Goal: Task Accomplishment & Management: Use online tool/utility

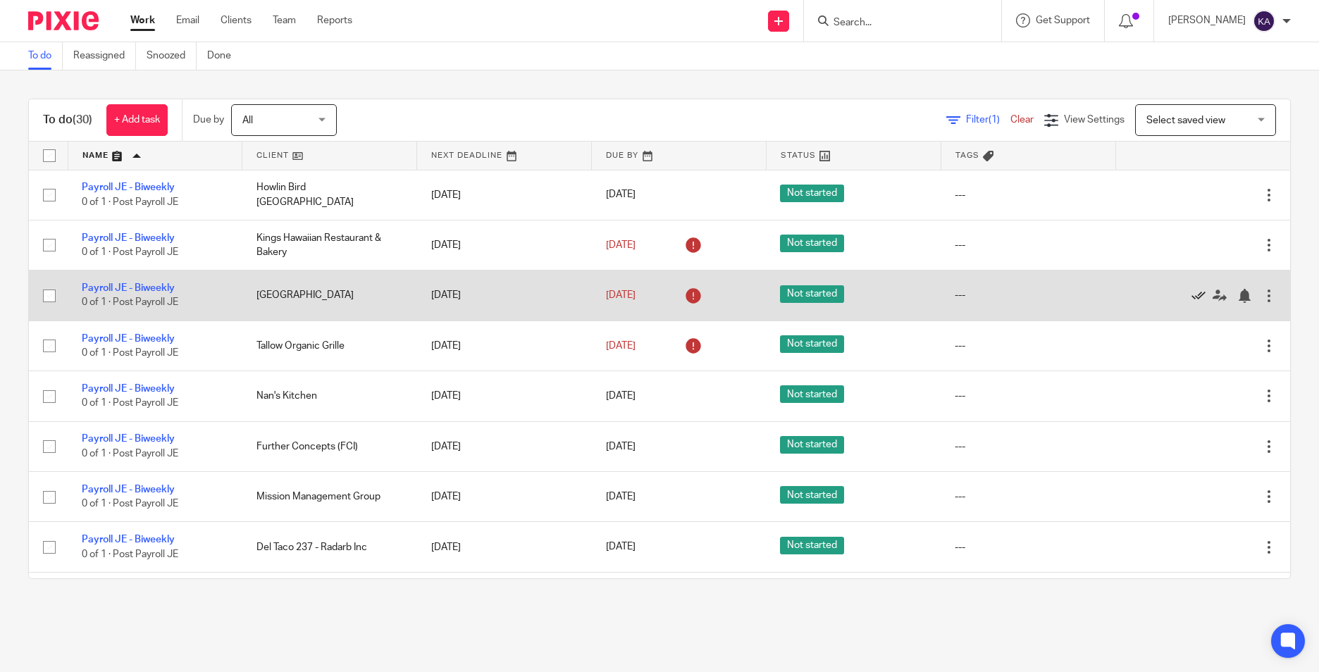
click at [1192, 295] on icon at bounding box center [1199, 296] width 14 height 14
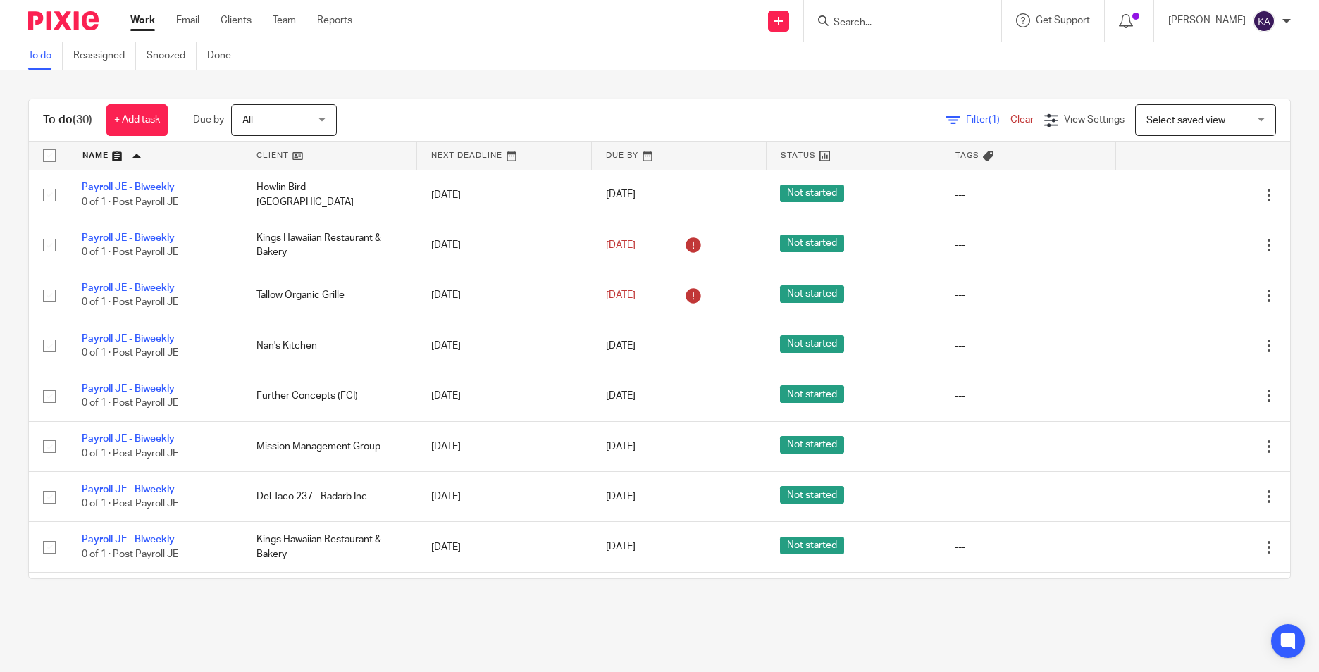
click at [698, 624] on main "To do Reassigned Snoozed Done To do (30) + Add task Due by All All [DATE] [DATE…" at bounding box center [659, 336] width 1319 height 672
click at [706, 622] on main "To do Reassigned Snoozed Done To do (30) + Add task Due by All All [DATE] [DATE…" at bounding box center [659, 336] width 1319 height 672
click at [713, 621] on main "To do Reassigned Snoozed Done To do (30) + Add task Due by All All [DATE] [DATE…" at bounding box center [659, 336] width 1319 height 672
click at [714, 621] on main "To do Reassigned Snoozed Done To do (30) + Add task Due by All All [DATE] [DATE…" at bounding box center [659, 336] width 1319 height 672
click at [716, 605] on div "To do (30) + Add task Due by All All [DATE] [DATE] This week Next week This mon…" at bounding box center [659, 338] width 1319 height 537
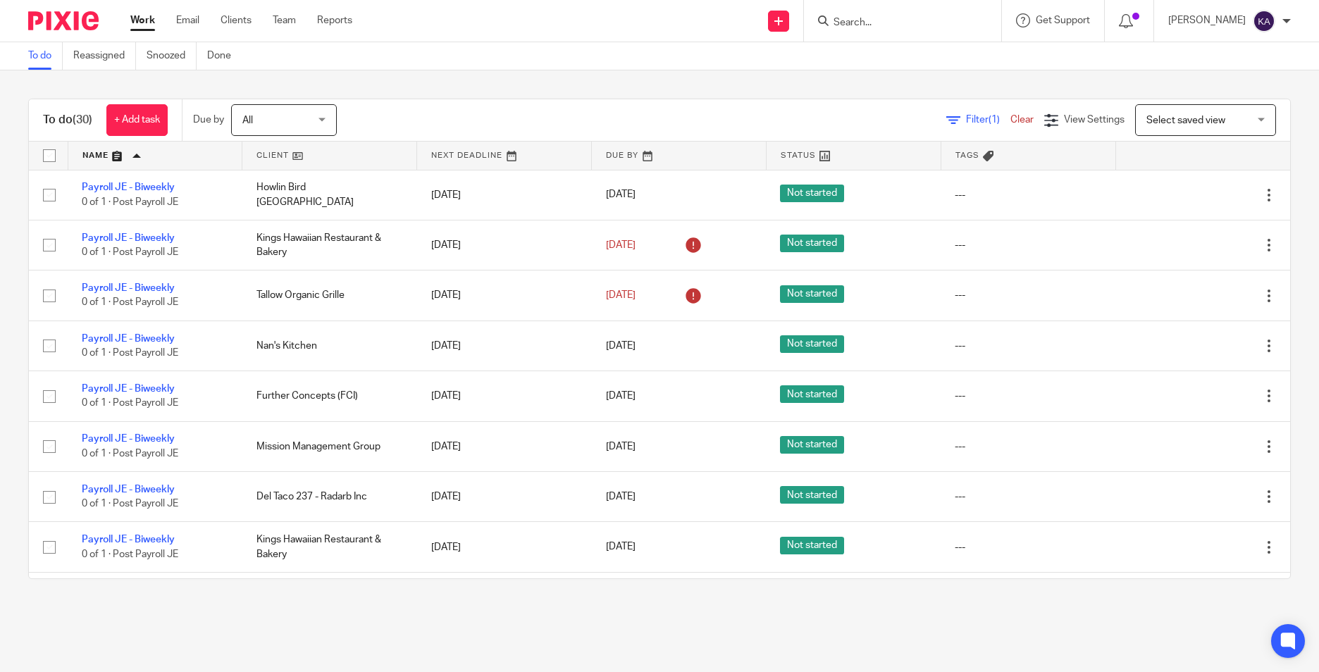
click at [716, 605] on div "To do (30) + Add task Due by All All [DATE] [DATE] This week Next week This mon…" at bounding box center [659, 338] width 1319 height 537
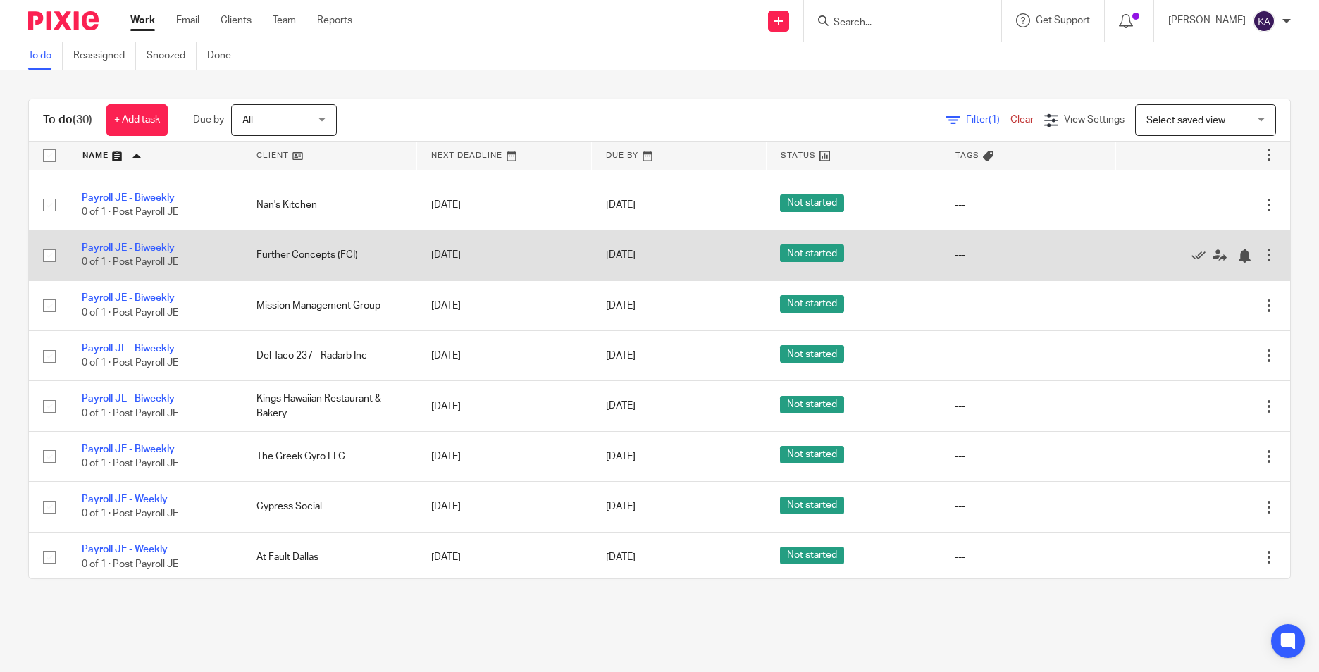
scroll to position [423, 0]
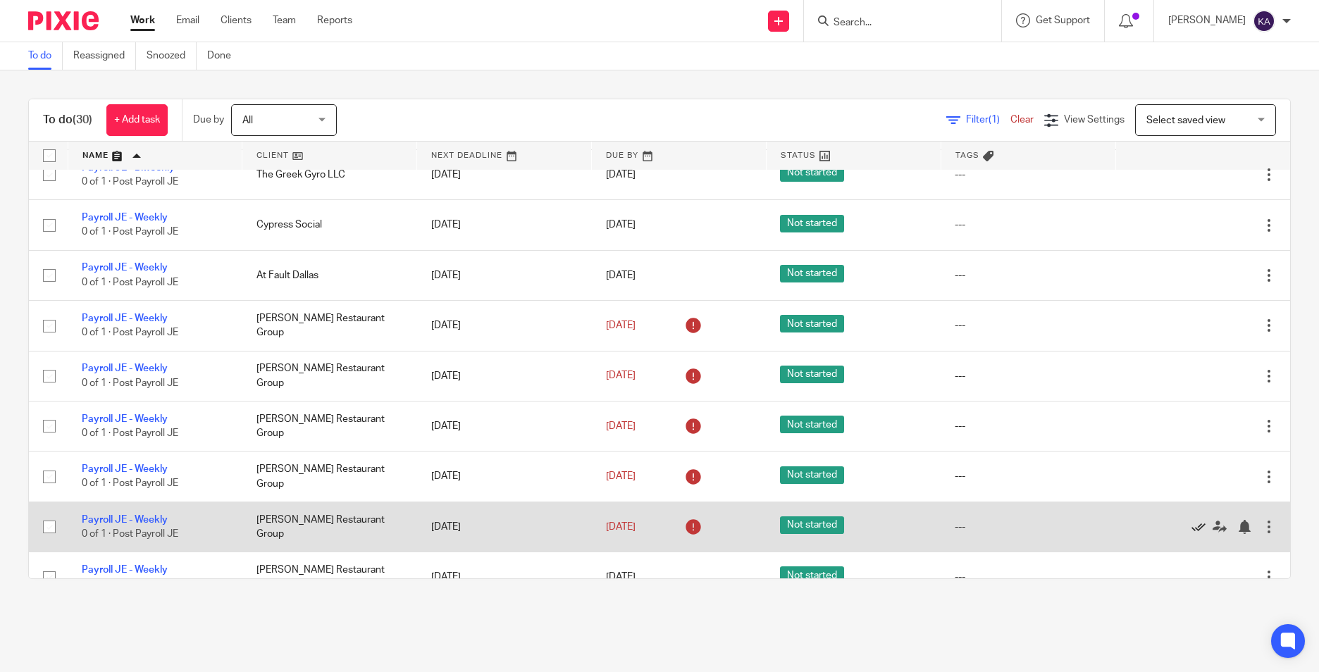
click at [1192, 526] on icon at bounding box center [1199, 527] width 14 height 14
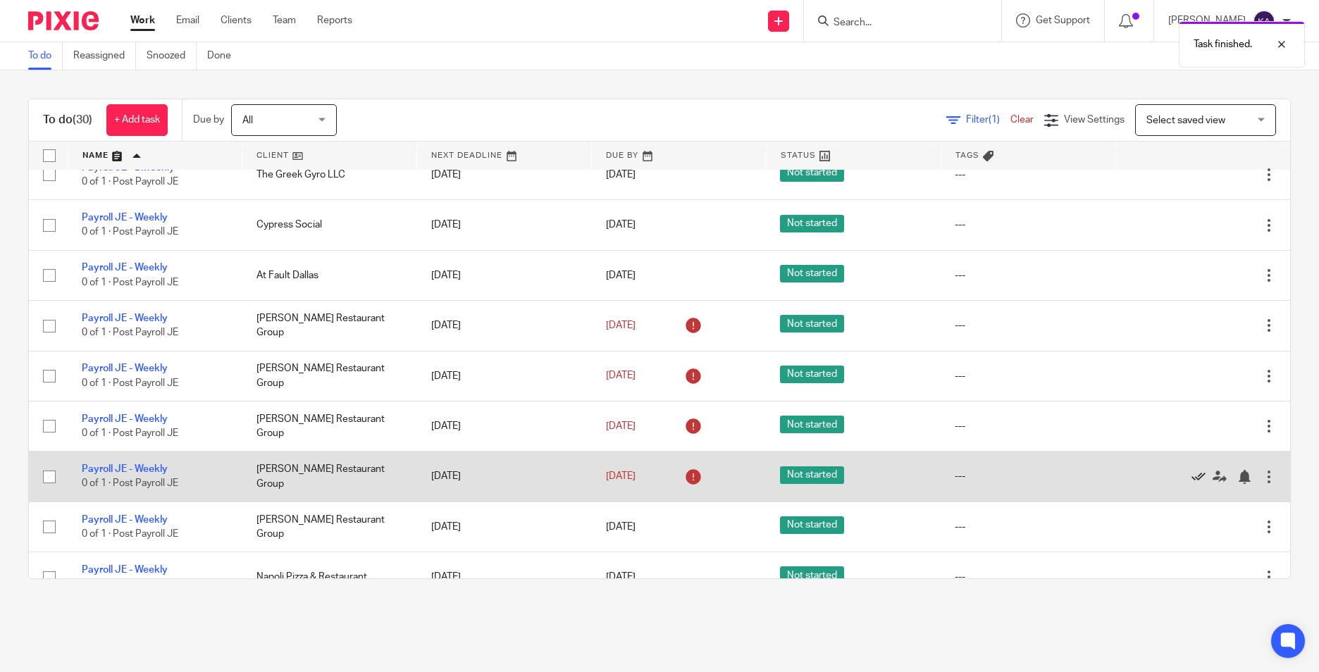
click at [1192, 476] on icon at bounding box center [1199, 477] width 14 height 14
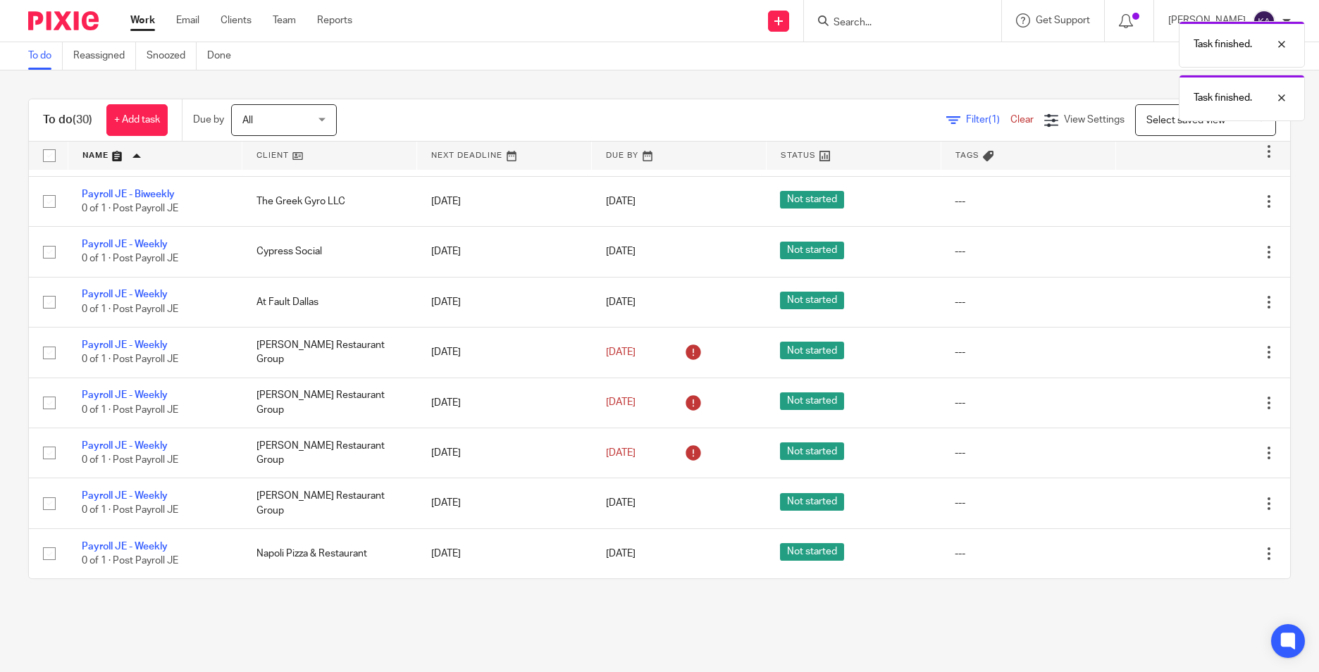
scroll to position [396, 0]
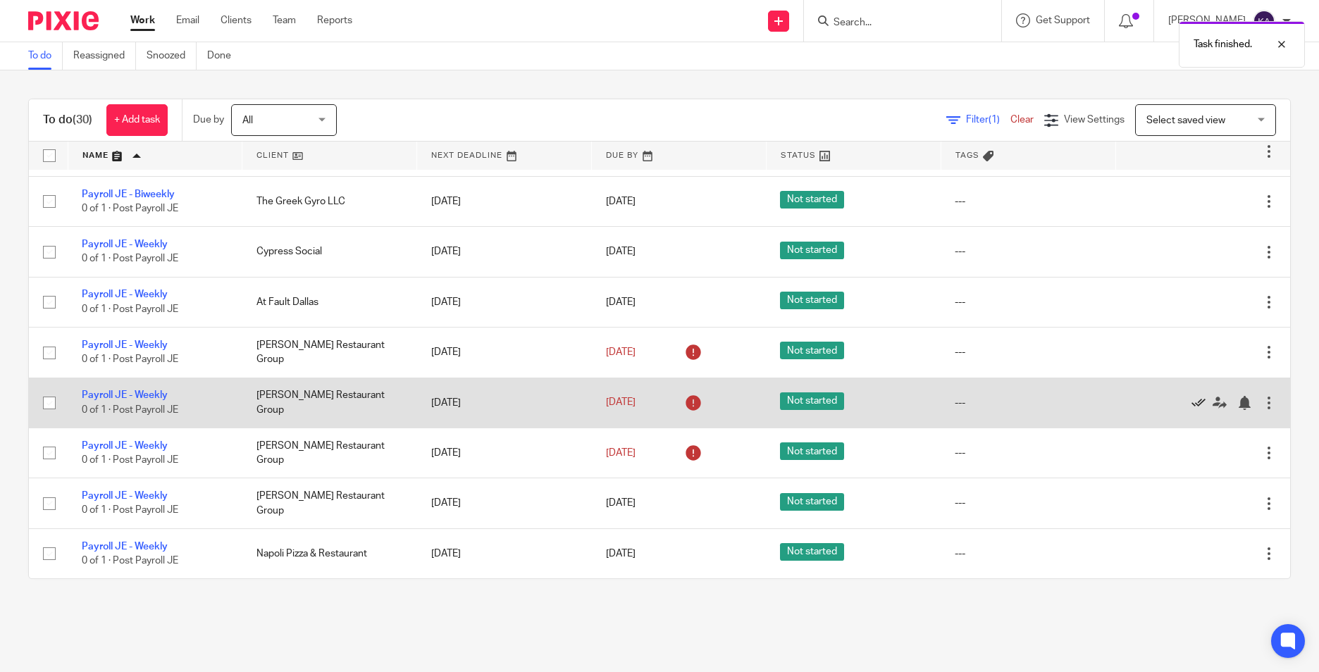
click at [1192, 399] on icon at bounding box center [1199, 403] width 14 height 14
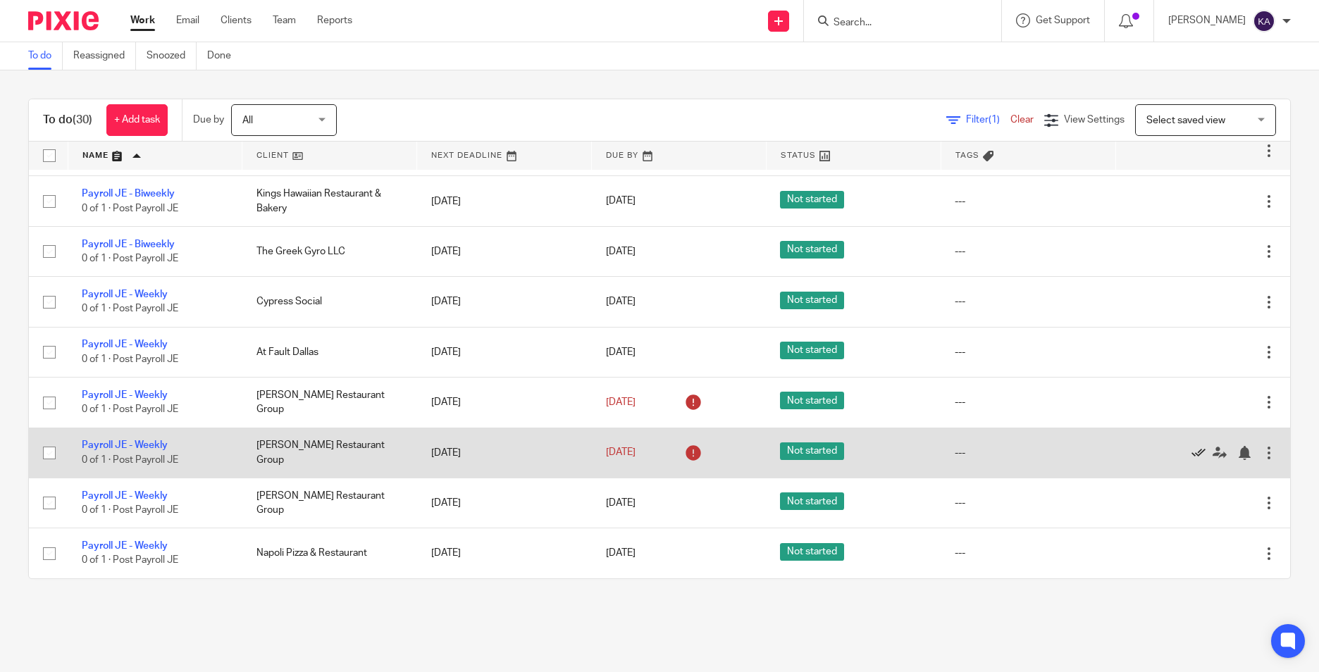
click at [1192, 455] on icon at bounding box center [1199, 453] width 14 height 14
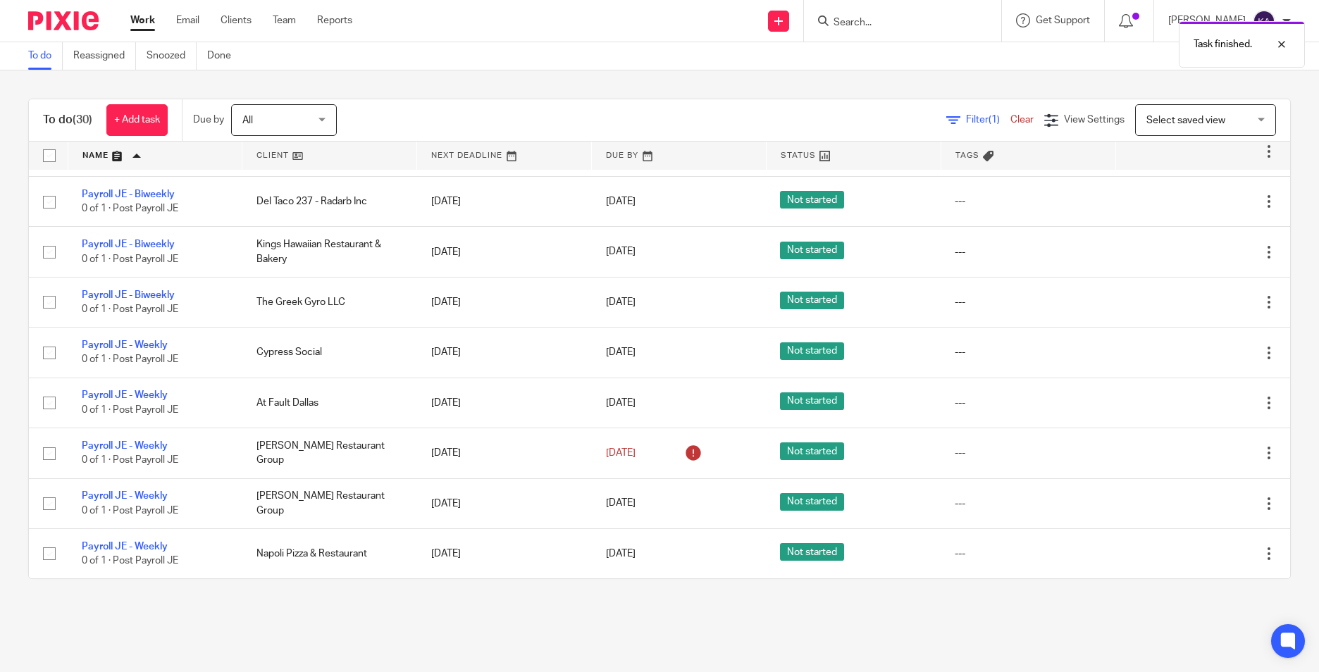
click at [842, 620] on main "To do Reassigned Snoozed Done To do (30) + Add task Due by All All [DATE] [DATE…" at bounding box center [659, 336] width 1319 height 672
click at [1025, 640] on main "To do Reassigned Snoozed Done To do (30) + Add task Due by All All [DATE] [DATE…" at bounding box center [659, 336] width 1319 height 672
click at [729, 617] on main "To do Reassigned Snoozed Done To do (30) + Add task Due by All All [DATE] [DATE…" at bounding box center [659, 336] width 1319 height 672
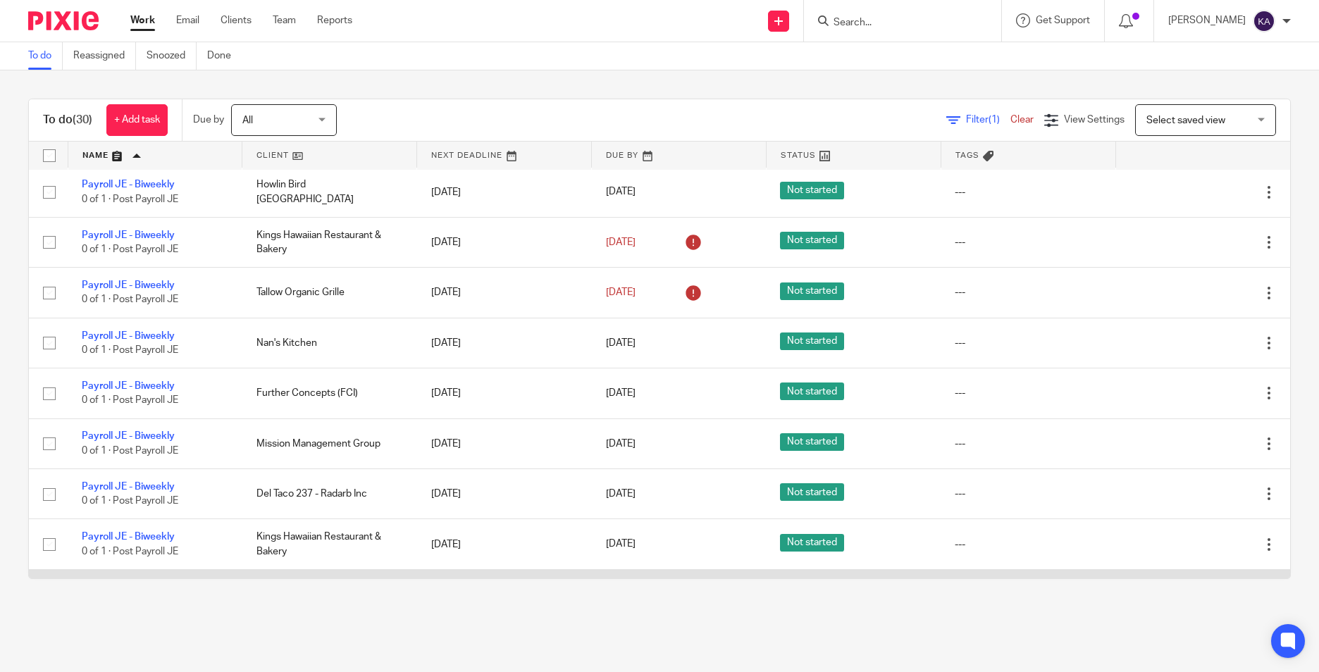
scroll to position [0, 0]
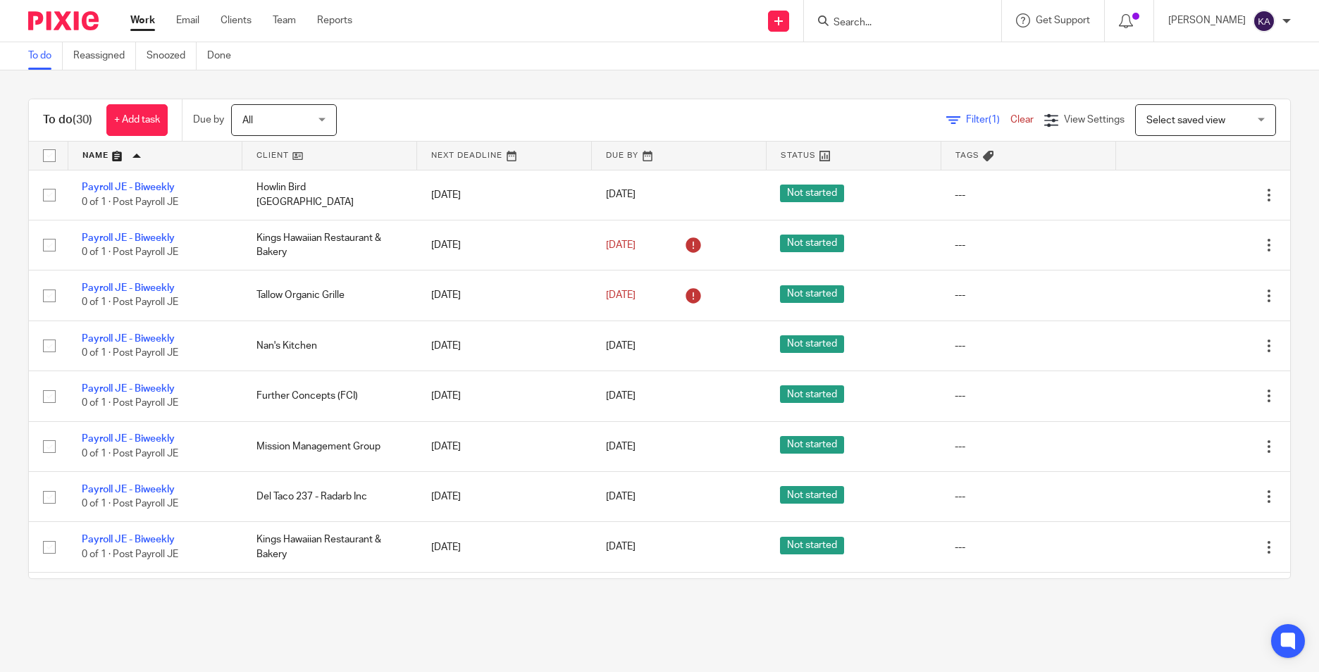
click at [567, 624] on main "To do Reassigned Snoozed Done To do (30) + Add task Due by All All [DATE] [DATE…" at bounding box center [659, 336] width 1319 height 672
click at [568, 623] on main "To do Reassigned Snoozed Done To do (30) + Add task Due by All All [DATE] [DATE…" at bounding box center [659, 336] width 1319 height 672
click at [564, 637] on main "To do Reassigned Snoozed Done To do (30) + Add task Due by All All [DATE] [DATE…" at bounding box center [659, 336] width 1319 height 672
click at [791, 653] on main "To do Reassigned Snoozed Done To do (30) + Add task Due by All All [DATE] [DATE…" at bounding box center [659, 336] width 1319 height 672
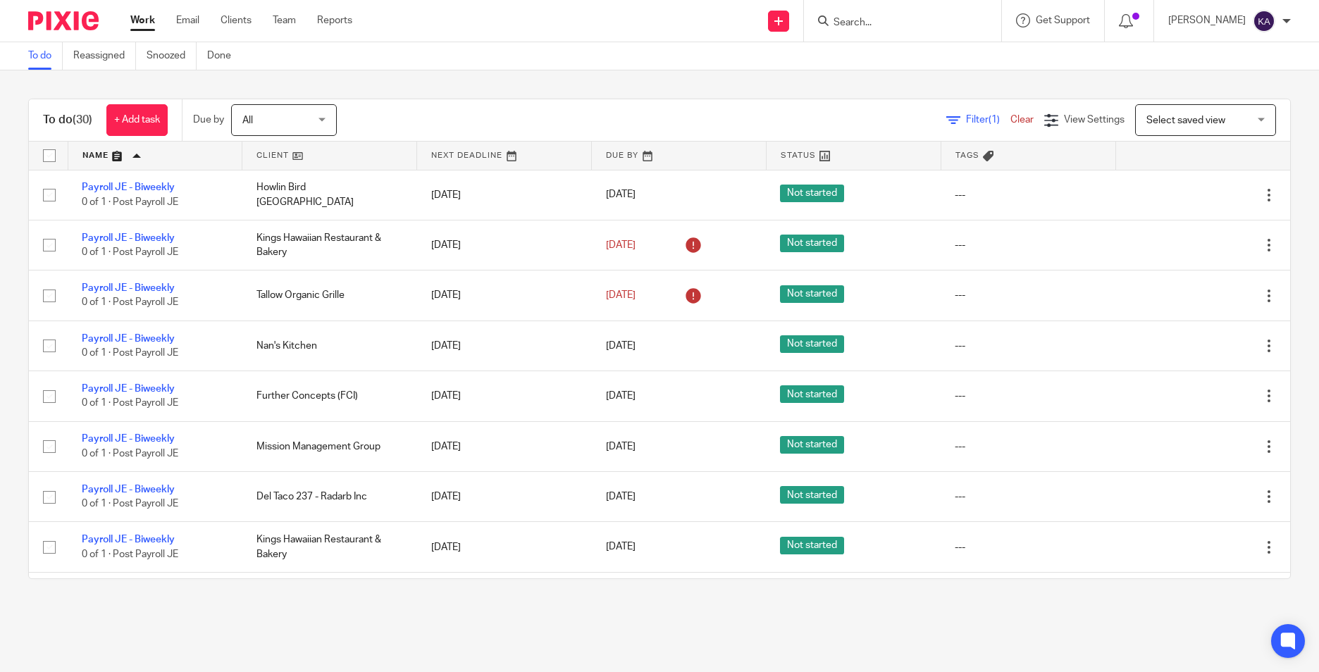
click at [1030, 631] on main "To do Reassigned Snoozed Done To do (30) + Add task Due by All All [DATE] [DATE…" at bounding box center [659, 336] width 1319 height 672
click at [1060, 606] on div "To do (30) + Add task Due by All All [DATE] [DATE] This week Next week This mon…" at bounding box center [659, 338] width 1319 height 537
click at [1066, 602] on div "To do (30) + Add task Due by All All [DATE] [DATE] This week Next week This mon…" at bounding box center [659, 338] width 1319 height 537
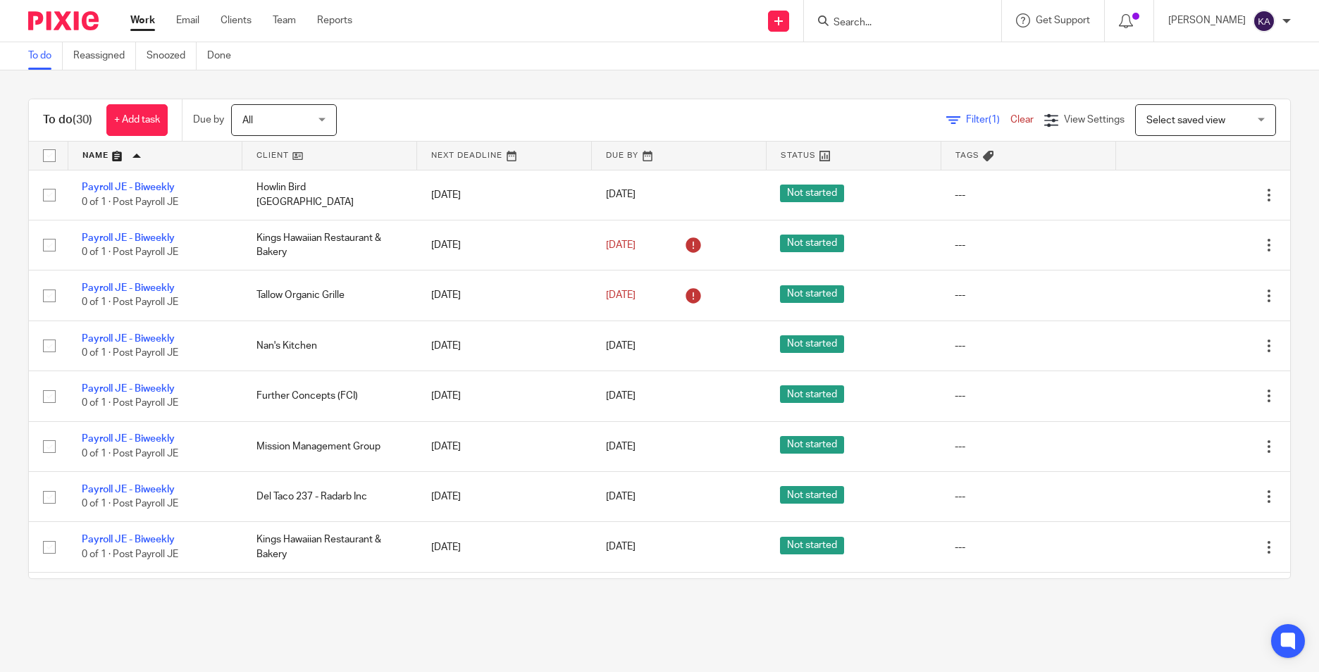
click at [958, 631] on main "To do Reassigned Snoozed Done To do (30) + Add task Due by All All [DATE] [DATE…" at bounding box center [659, 336] width 1319 height 672
click at [967, 623] on main "To do Reassigned Snoozed Done To do (30) + Add task Due by All All [DATE] [DATE…" at bounding box center [659, 336] width 1319 height 672
click at [970, 622] on main "To do Reassigned Snoozed Done To do (30) + Add task Due by All All [DATE] [DATE…" at bounding box center [659, 336] width 1319 height 672
click at [986, 619] on main "To do Reassigned Snoozed Done To do (30) + Add task Due by All All [DATE] [DATE…" at bounding box center [659, 336] width 1319 height 672
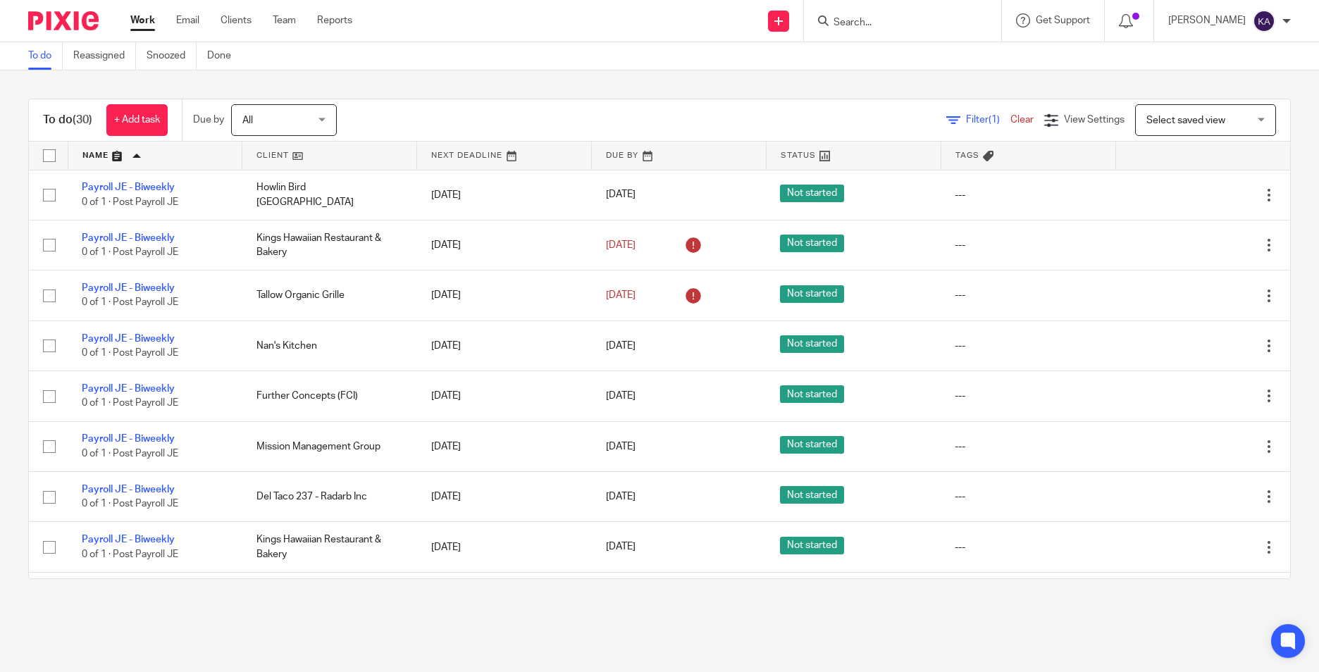
click at [1021, 621] on main "To do Reassigned Snoozed Done To do (30) + Add task Due by All All [DATE] [DATE…" at bounding box center [659, 336] width 1319 height 672
click at [1027, 622] on main "To do Reassigned Snoozed Done To do (30) + Add task Due by All All [DATE] [DATE…" at bounding box center [659, 336] width 1319 height 672
click at [1034, 637] on main "To do Reassigned Snoozed Done To do (30) + Add task Due by All All [DATE] [DATE…" at bounding box center [659, 336] width 1319 height 672
click at [1036, 636] on main "To do Reassigned Snoozed Done To do (30) + Add task Due by All All [DATE] [DATE…" at bounding box center [659, 336] width 1319 height 672
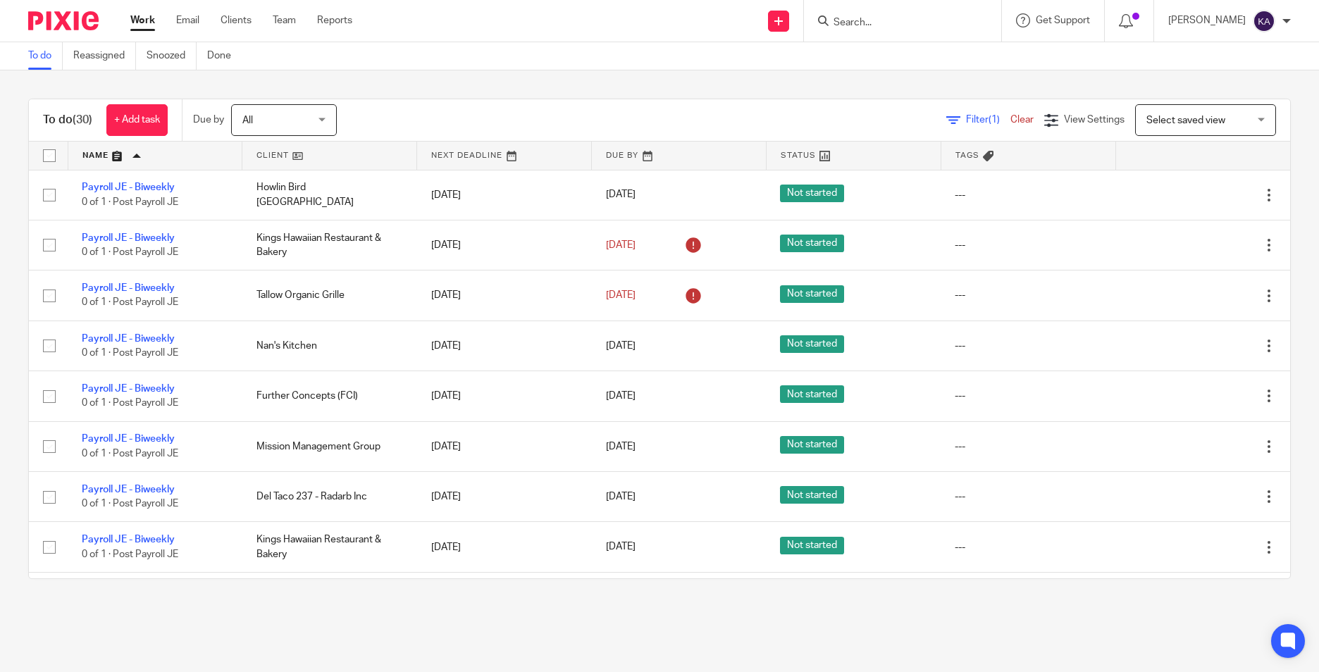
click at [1037, 633] on main "To do Reassigned Snoozed Done To do (30) + Add task Due by All All [DATE] [DATE…" at bounding box center [659, 336] width 1319 height 672
click at [1038, 633] on main "To do Reassigned Snoozed Done To do (30) + Add task Due by All All [DATE] [DATE…" at bounding box center [659, 336] width 1319 height 672
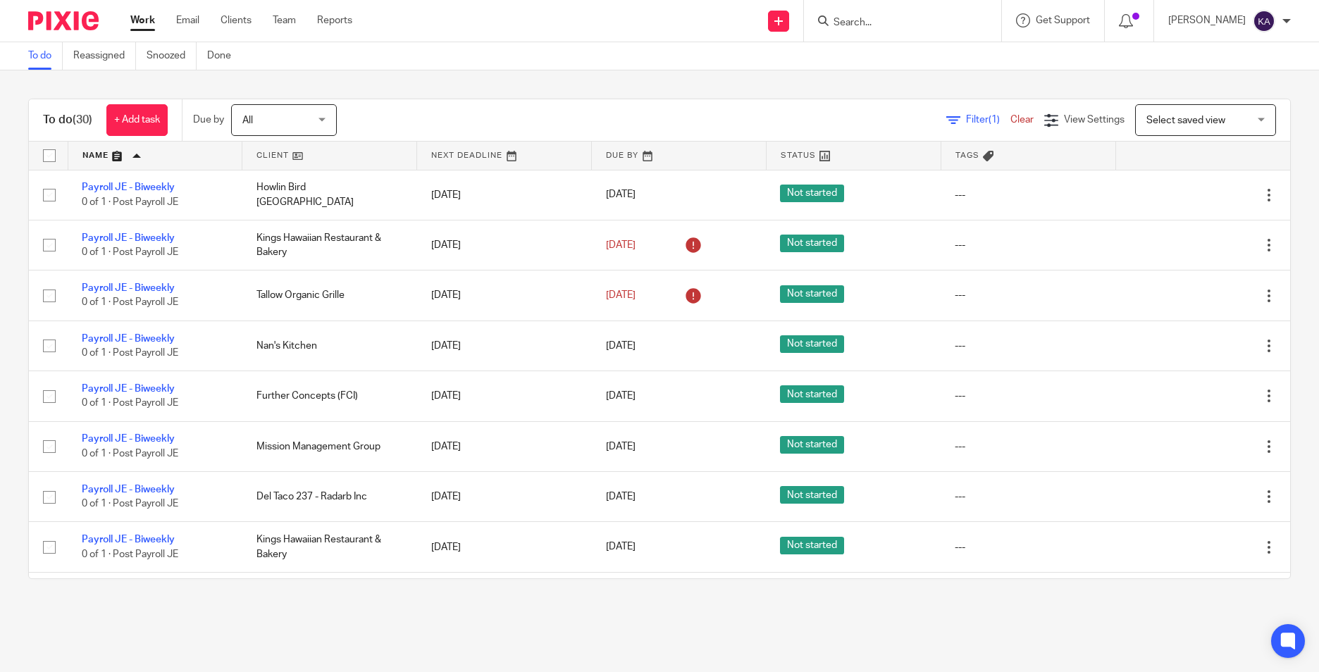
click at [1038, 633] on main "To do Reassigned Snoozed Done To do (30) + Add task Due by All All [DATE] [DATE…" at bounding box center [659, 336] width 1319 height 672
click at [1044, 634] on main "To do Reassigned Snoozed Done To do (30) + Add task Due by All All [DATE] [DATE…" at bounding box center [659, 336] width 1319 height 672
click at [609, 624] on main "To do Reassigned Snoozed Done To do (30) + Add task Due by All All [DATE] [DATE…" at bounding box center [659, 336] width 1319 height 672
click at [846, 631] on main "To do Reassigned Snoozed Done To do (30) + Add task Due by All All [DATE] [DATE…" at bounding box center [659, 336] width 1319 height 672
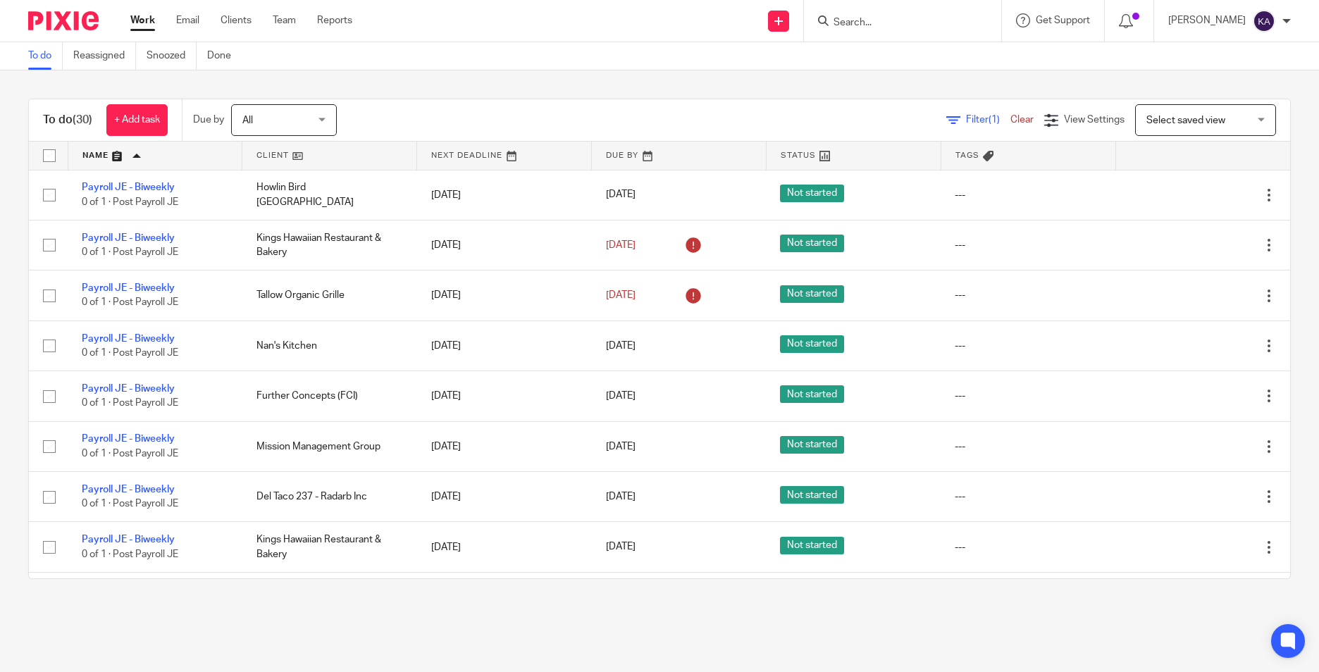
click at [717, 607] on div "To do (30) + Add task Due by All All [DATE] [DATE] This week Next week This mon…" at bounding box center [659, 338] width 1319 height 537
click at [729, 612] on main "To do Reassigned Snoozed Done To do (30) + Add task Due by All All [DATE] [DATE…" at bounding box center [659, 336] width 1319 height 672
click at [404, 588] on div "To do (30) + Add task Due by All All [DATE] [DATE] This week Next week This mon…" at bounding box center [659, 338] width 1319 height 537
click at [543, 616] on main "To do Reassigned Snoozed Done To do (30) + Add task Due by All All [DATE] [DATE…" at bounding box center [659, 336] width 1319 height 672
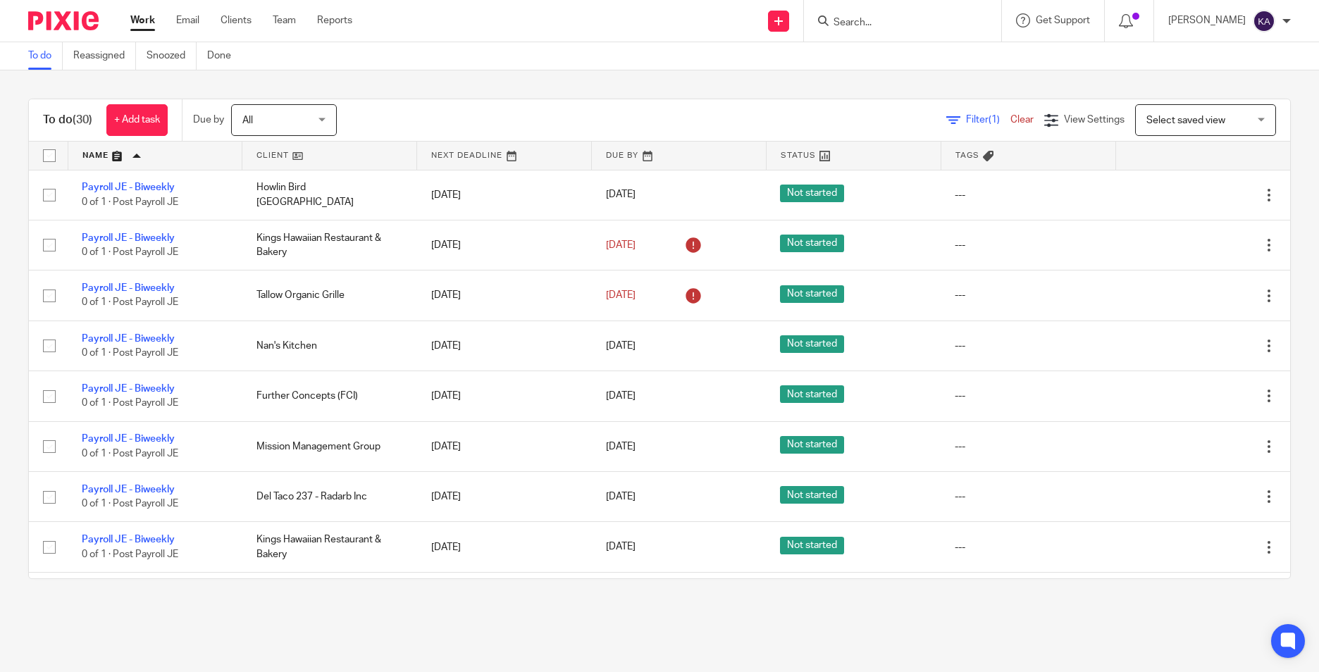
click at [538, 607] on div "To do (30) + Add task Due by All All [DATE] [DATE] This week Next week This mon…" at bounding box center [659, 338] width 1319 height 537
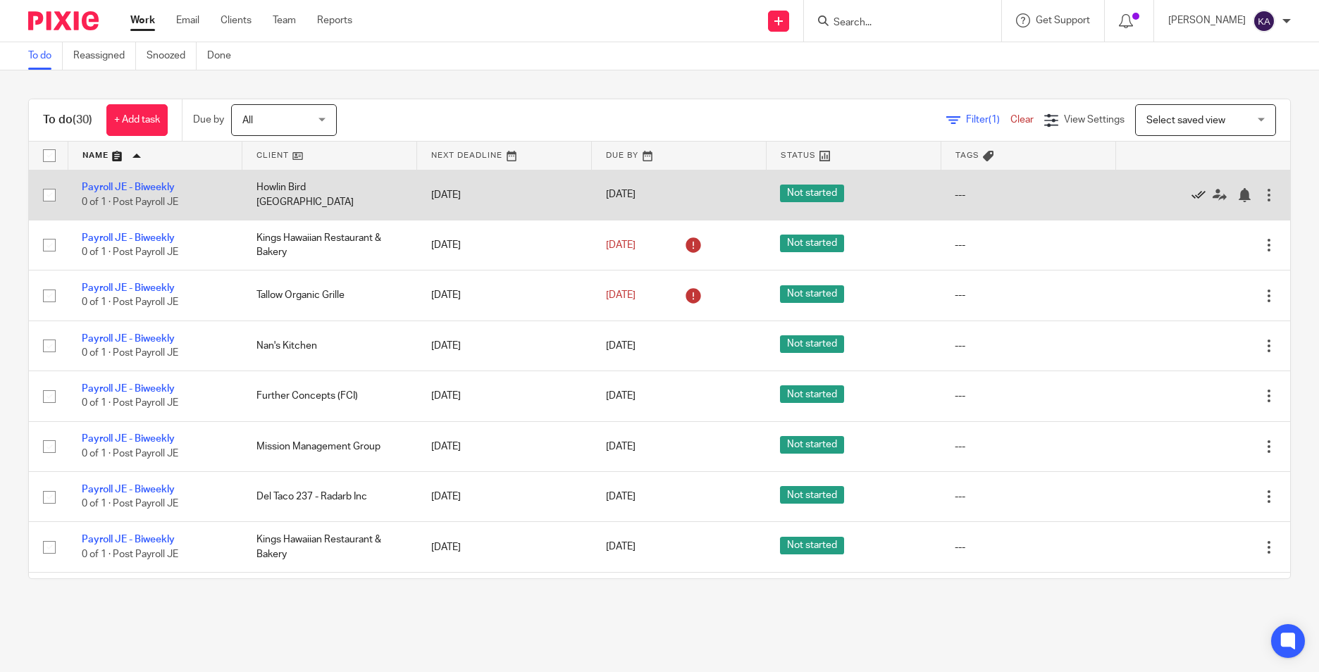
click at [1192, 195] on icon at bounding box center [1199, 195] width 14 height 14
click at [1192, 190] on icon at bounding box center [1199, 195] width 14 height 14
click at [1192, 193] on icon at bounding box center [1199, 195] width 14 height 14
